Goal: Task Accomplishment & Management: Complete application form

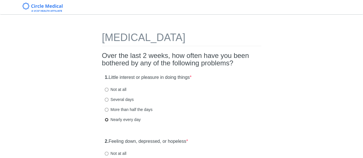
click at [107, 118] on input "Nearly every day" at bounding box center [107, 120] width 4 height 4
radio input "true"
click at [106, 87] on label "Not at all" at bounding box center [116, 90] width 22 height 6
click at [106, 88] on input "Not at all" at bounding box center [107, 90] width 4 height 4
radio input "true"
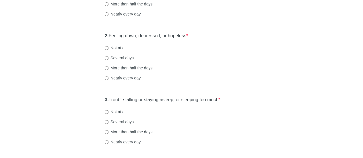
scroll to position [115, 0]
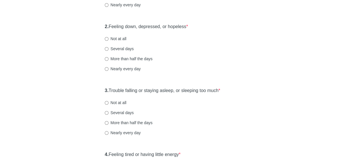
click at [125, 36] on label "Not at all" at bounding box center [116, 39] width 22 height 6
click at [108, 37] on input "Not at all" at bounding box center [107, 39] width 4 height 4
radio input "true"
click at [115, 117] on div "3. Trouble falling or staying asleep, or sleeping too much * Not at all Several…" at bounding box center [181, 115] width 159 height 60
click at [115, 112] on label "Several days" at bounding box center [119, 113] width 29 height 6
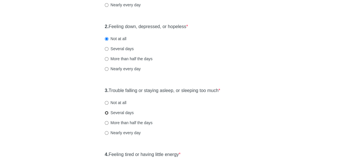
click at [108, 112] on input "Several days" at bounding box center [107, 113] width 4 height 4
radio input "true"
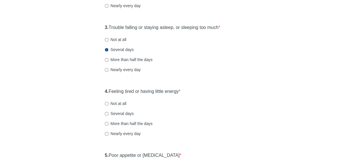
scroll to position [201, 0]
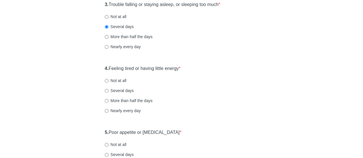
click at [109, 93] on label "Several days" at bounding box center [119, 91] width 29 height 6
click at [108, 93] on input "Several days" at bounding box center [107, 91] width 4 height 4
radio input "true"
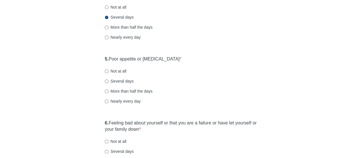
scroll to position [287, 0]
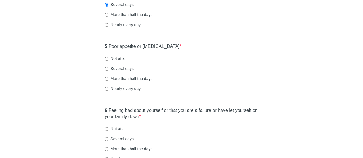
click at [114, 67] on label "Several days" at bounding box center [119, 69] width 29 height 6
click at [108, 67] on input "Several days" at bounding box center [107, 69] width 4 height 4
radio input "true"
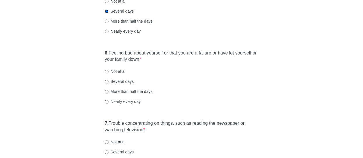
scroll to position [373, 0]
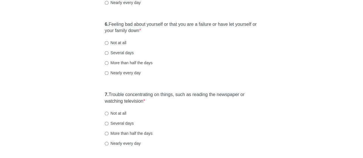
click at [119, 44] on label "Not at all" at bounding box center [116, 43] width 22 height 6
click at [108, 44] on input "Not at all" at bounding box center [107, 43] width 4 height 4
radio input "true"
click at [121, 113] on label "Not at all" at bounding box center [116, 113] width 22 height 6
click at [105, 114] on input "Not at all" at bounding box center [107, 114] width 4 height 4
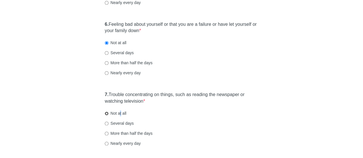
radio input "true"
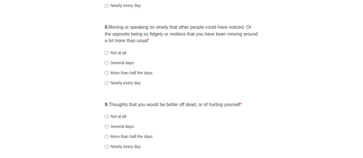
scroll to position [516, 0]
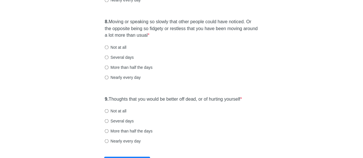
click at [123, 46] on label "Not at all" at bounding box center [116, 47] width 22 height 6
click at [108, 46] on input "Not at all" at bounding box center [107, 47] width 4 height 4
radio input "true"
click at [113, 112] on label "Not at all" at bounding box center [116, 111] width 22 height 6
click at [108, 112] on input "Not at all" at bounding box center [107, 111] width 4 height 4
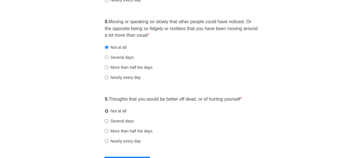
radio input "true"
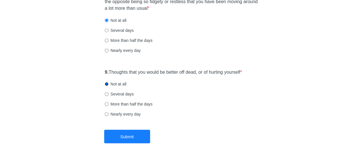
scroll to position [563, 0]
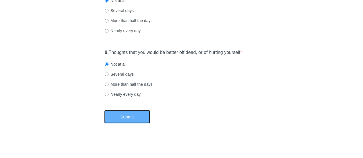
click at [130, 117] on button "Submit" at bounding box center [127, 116] width 46 height 13
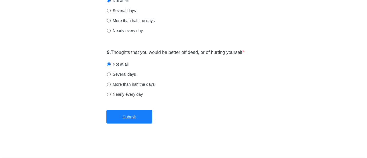
scroll to position [0, 0]
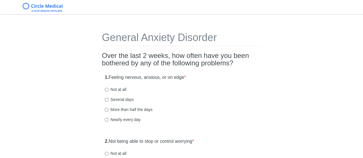
click at [118, 88] on label "Not at all" at bounding box center [116, 90] width 22 height 6
click at [108, 88] on input "Not at all" at bounding box center [107, 90] width 4 height 4
radio input "true"
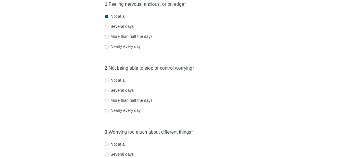
scroll to position [86, 0]
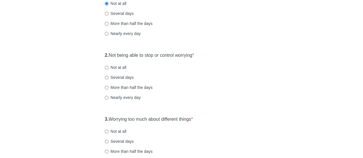
click at [110, 67] on label "Not at all" at bounding box center [116, 68] width 22 height 6
click at [108, 67] on input "Not at all" at bounding box center [107, 68] width 4 height 4
radio input "true"
click at [122, 131] on label "Not at all" at bounding box center [116, 131] width 22 height 6
click at [108, 131] on input "Not at all" at bounding box center [107, 132] width 4 height 4
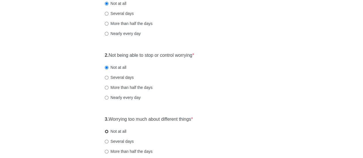
radio input "true"
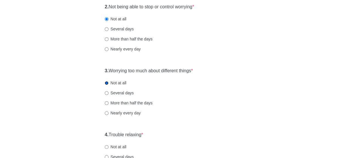
scroll to position [172, 0]
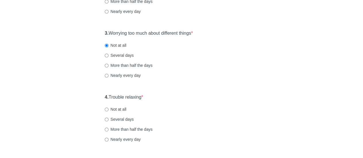
click at [123, 117] on label "Several days" at bounding box center [119, 119] width 29 height 6
click at [108, 118] on input "Several days" at bounding box center [107, 120] width 4 height 4
radio input "true"
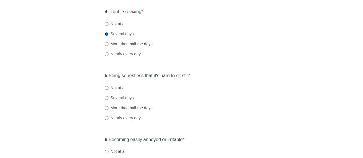
scroll to position [258, 0]
click at [114, 89] on label "Not at all" at bounding box center [116, 87] width 22 height 6
click at [108, 89] on input "Not at all" at bounding box center [107, 87] width 4 height 4
radio input "true"
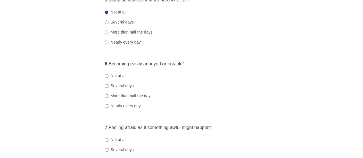
scroll to position [344, 0]
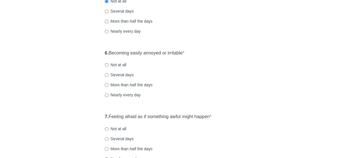
click at [116, 77] on label "Several days" at bounding box center [119, 75] width 29 height 6
click at [108, 77] on input "Several days" at bounding box center [107, 75] width 4 height 4
radio input "true"
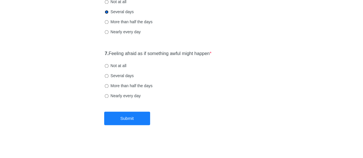
scroll to position [408, 0]
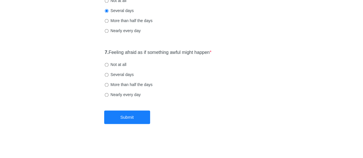
click at [115, 59] on div "7. Feeling afraid as if something awful might happen * Not at all Several days …" at bounding box center [181, 76] width 159 height 60
click at [114, 63] on label "Not at all" at bounding box center [116, 65] width 22 height 6
click at [108, 63] on input "Not at all" at bounding box center [107, 65] width 4 height 4
radio input "true"
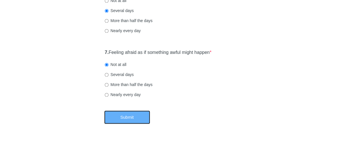
click at [118, 114] on button "Submit" at bounding box center [127, 116] width 46 height 13
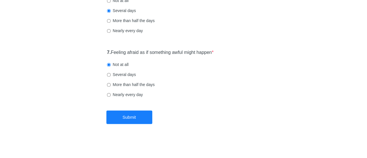
scroll to position [0, 0]
